Goal: Check status: Check status

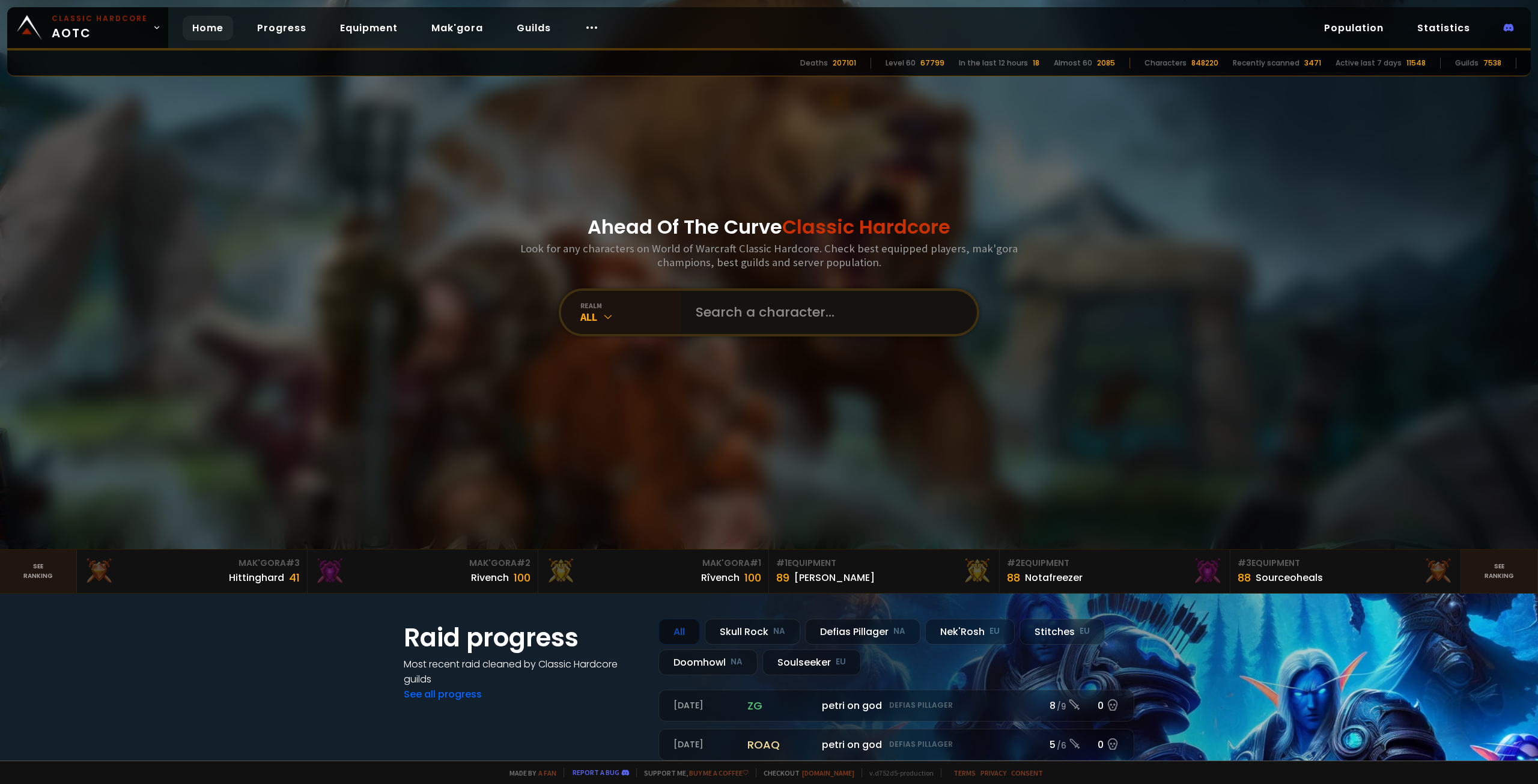
drag, startPoint x: 700, startPoint y: 316, endPoint x: 714, endPoint y: 318, distance: 14.1
click at [712, 318] on input "text" at bounding box center [826, 312] width 274 height 44
type input "qazscott"
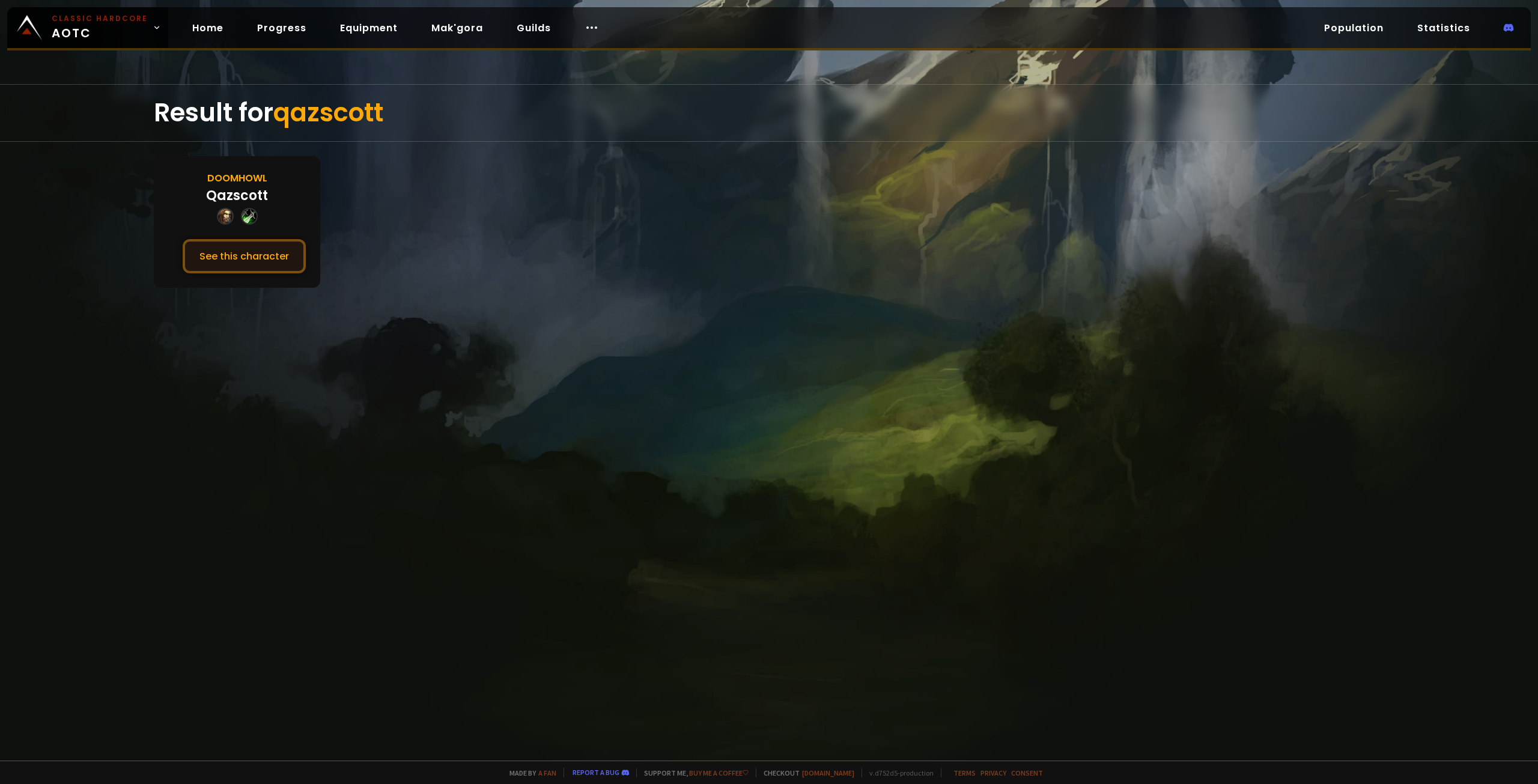
click at [250, 258] on button "See this character" at bounding box center [244, 256] width 123 height 34
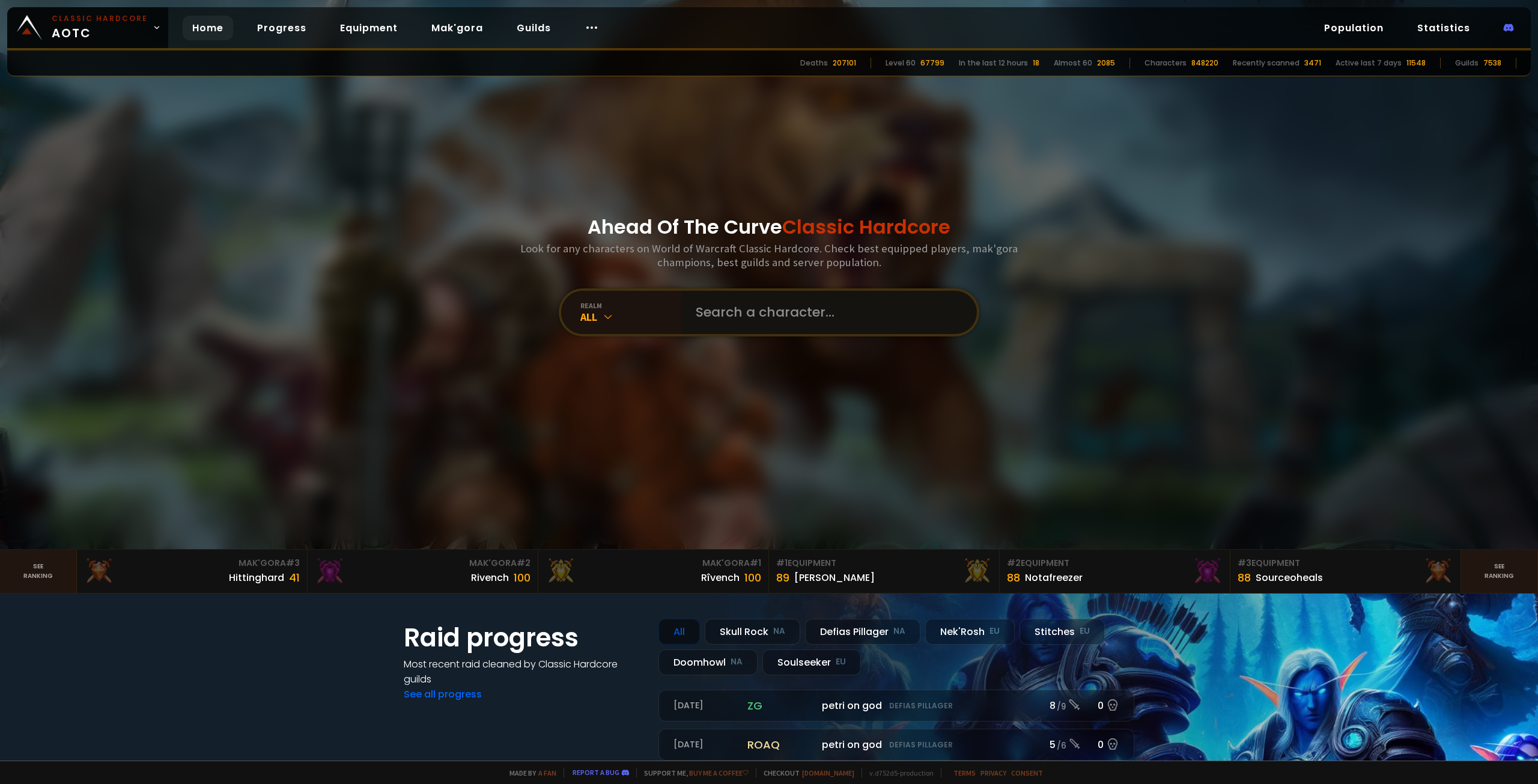
click at [765, 312] on input "text" at bounding box center [826, 312] width 274 height 44
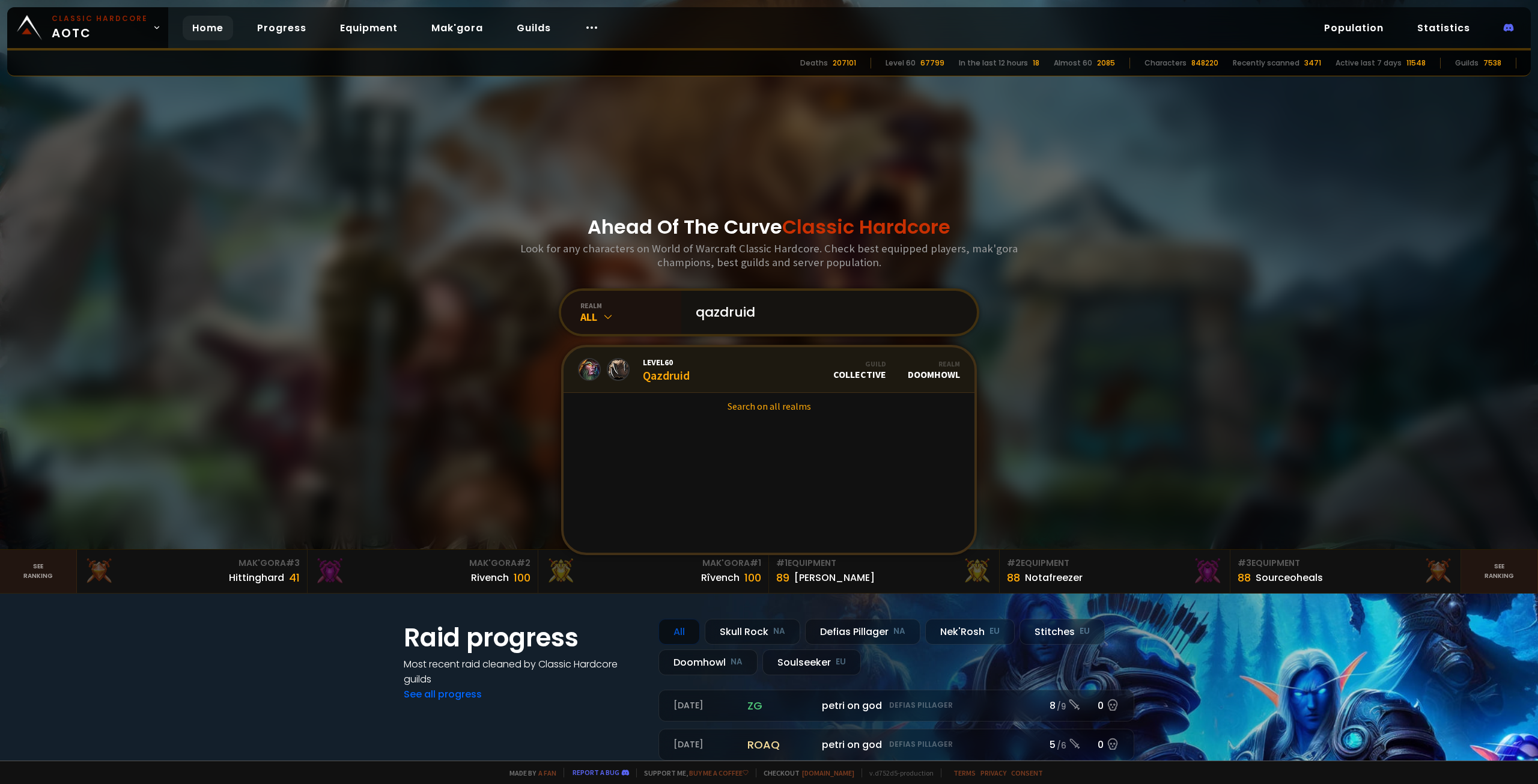
type input "qazdruid"
click at [731, 368] on link "Level 60 Qazdruid Guild Collective Realm Doomhowl" at bounding box center [769, 370] width 411 height 45
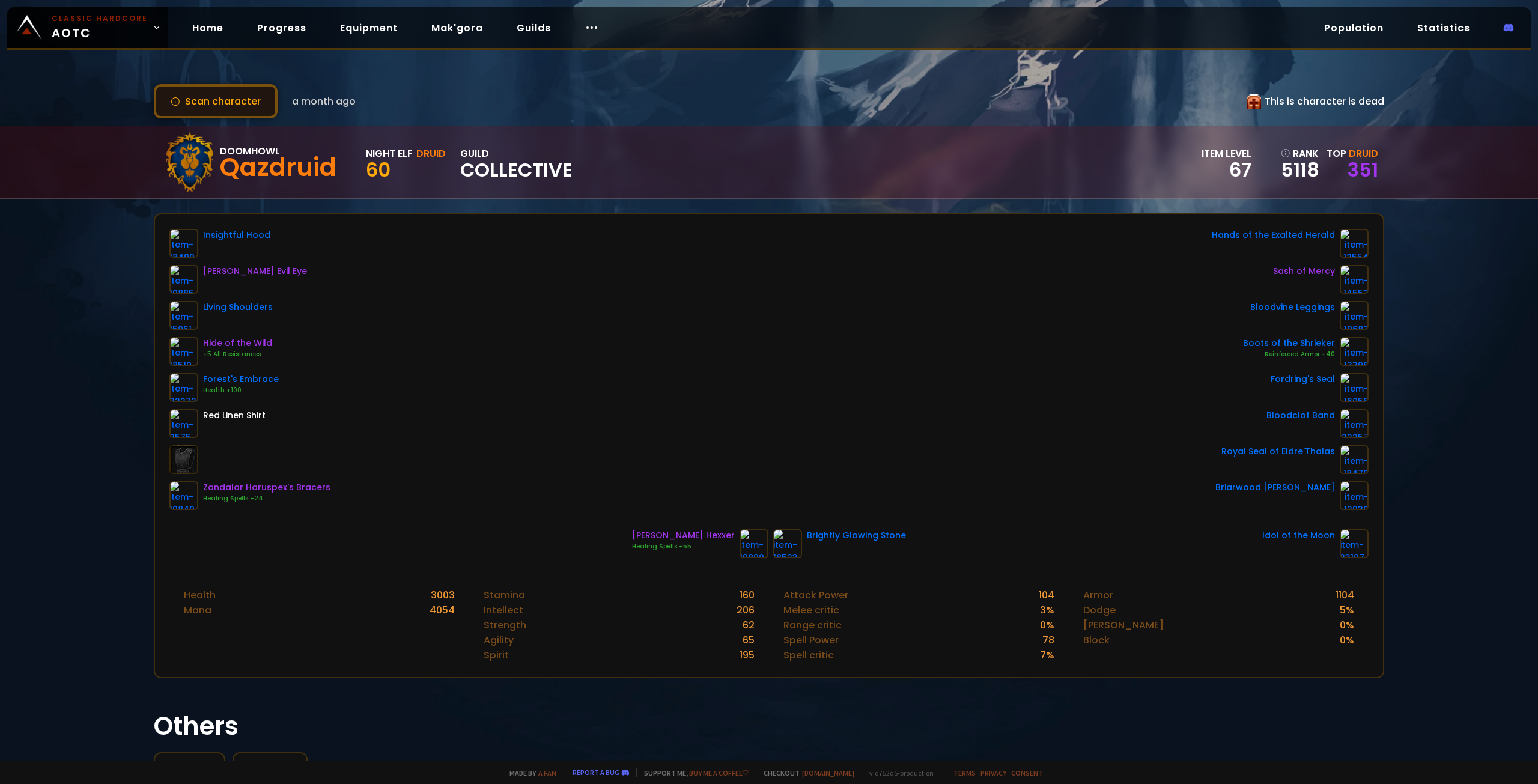
click at [221, 96] on button "Scan character" at bounding box center [216, 101] width 124 height 34
